Goal: Task Accomplishment & Management: Complete application form

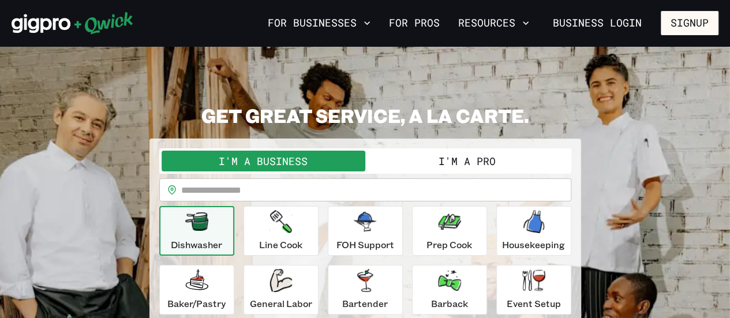
click at [474, 165] on button "I'm a Pro" at bounding box center [467, 161] width 204 height 21
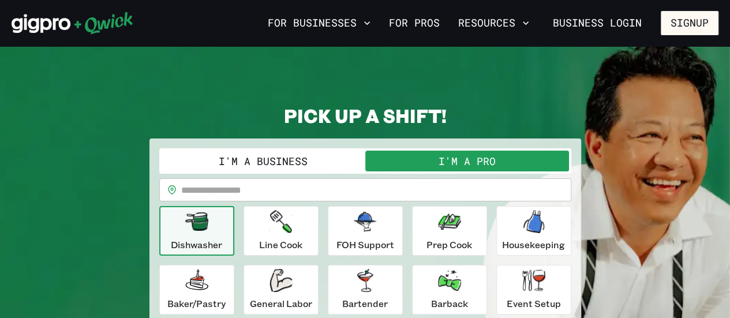
click at [414, 189] on input "text" at bounding box center [376, 189] width 390 height 23
click at [426, 18] on link "For Pros" at bounding box center [414, 23] width 60 height 20
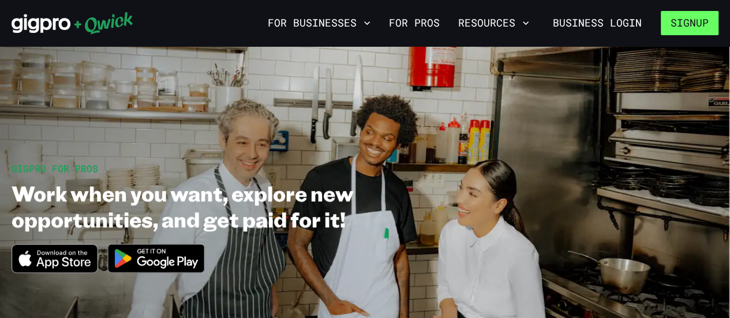
click at [694, 18] on button "Signup" at bounding box center [690, 23] width 58 height 24
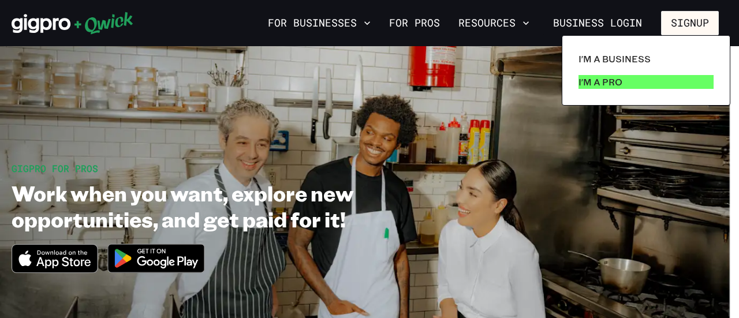
click at [609, 83] on p "I'm a Pro" at bounding box center [600, 82] width 44 height 14
click at [573, 25] on div at bounding box center [369, 159] width 739 height 318
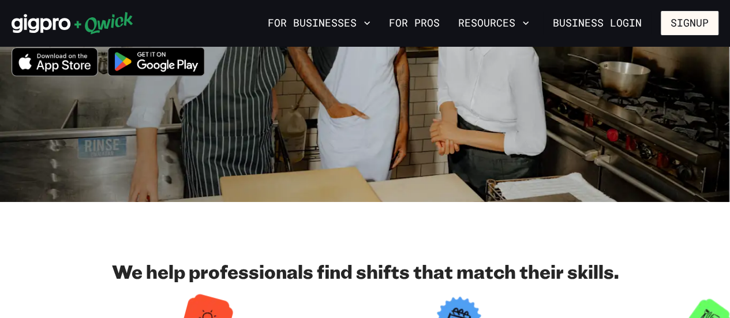
scroll to position [199, 0]
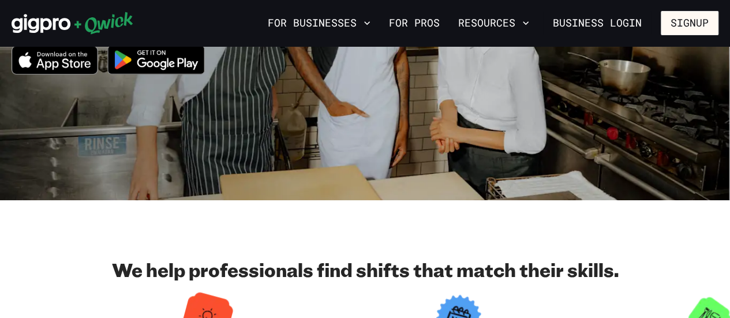
click at [65, 20] on icon at bounding box center [41, 23] width 59 height 19
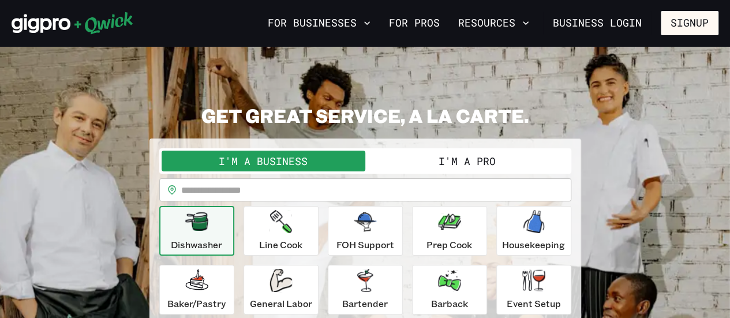
click at [234, 188] on input "text" at bounding box center [376, 189] width 390 height 23
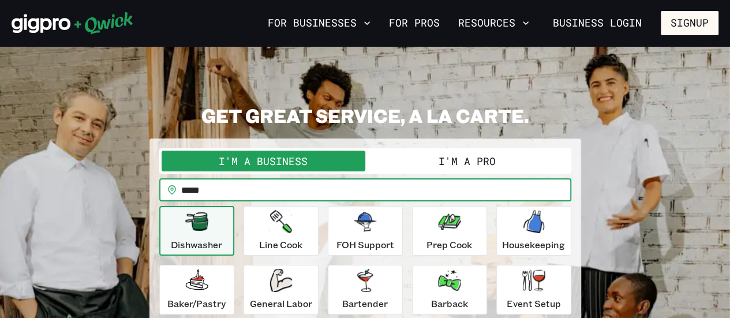
type input "*****"
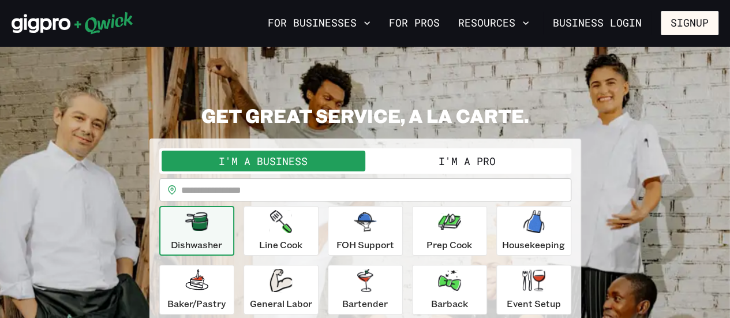
click at [446, 166] on button "I'm a Pro" at bounding box center [467, 161] width 204 height 21
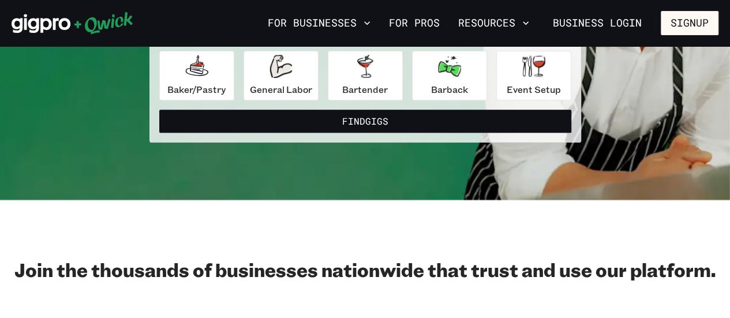
scroll to position [217, 0]
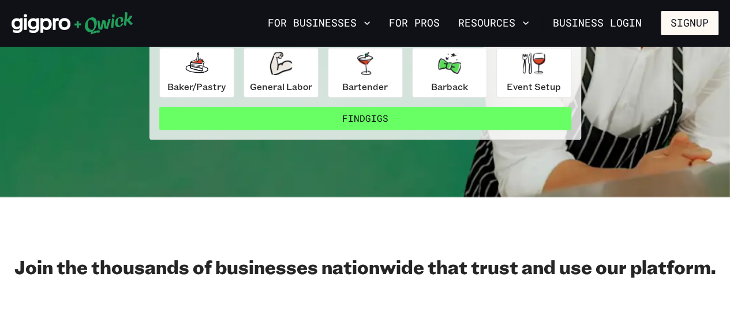
click at [394, 119] on button "Find Gigs" at bounding box center [365, 118] width 412 height 23
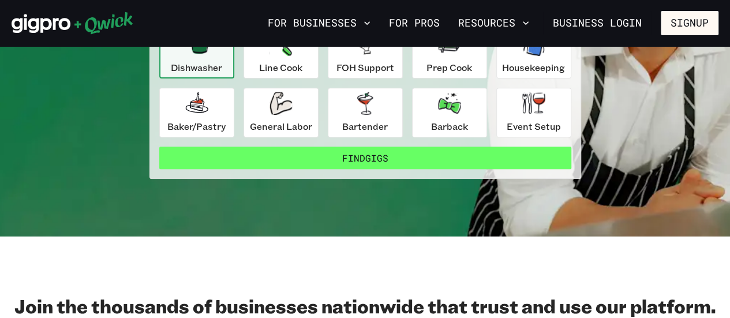
scroll to position [192, 0]
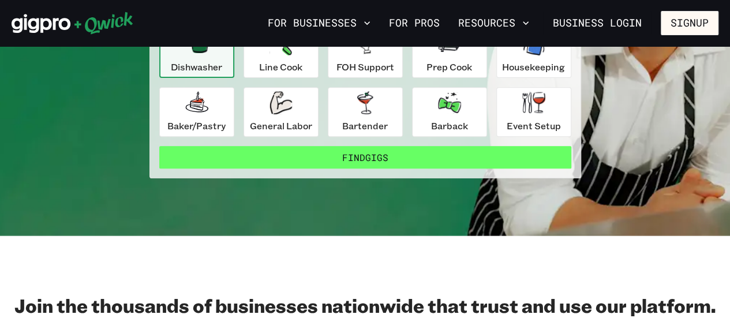
click at [387, 159] on button "Find Gigs" at bounding box center [365, 157] width 412 height 23
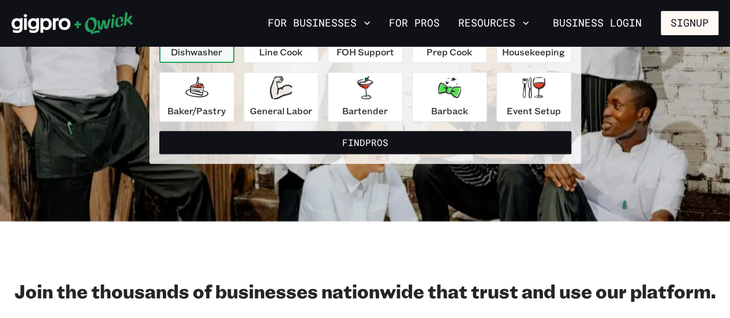
scroll to position [197, 0]
